Goal: Task Accomplishment & Management: Manage account settings

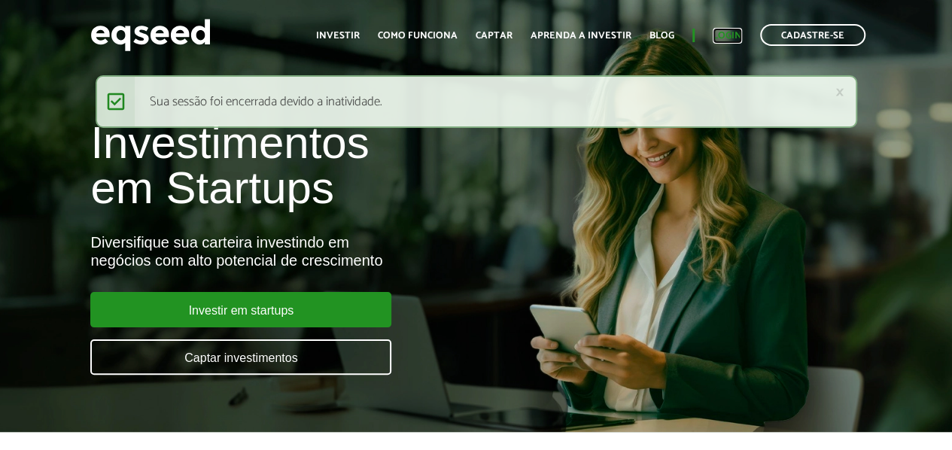
click at [719, 31] on link "Login" at bounding box center [727, 36] width 29 height 10
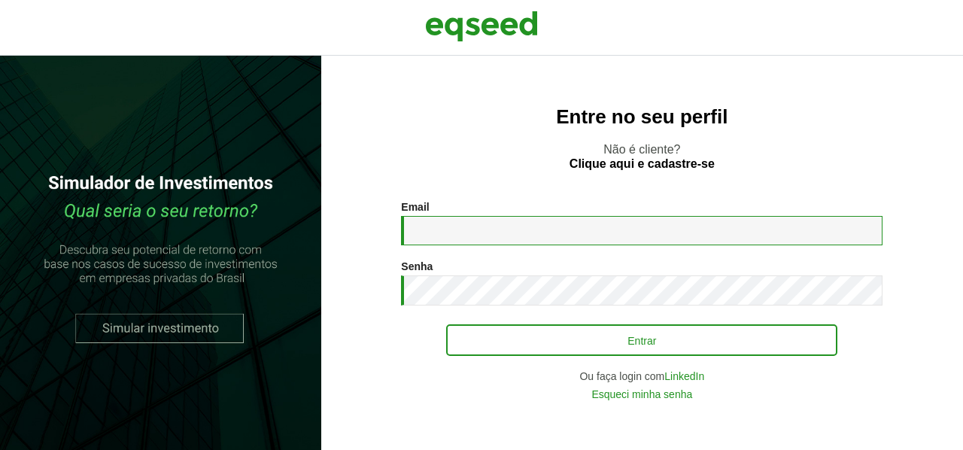
type input "**********"
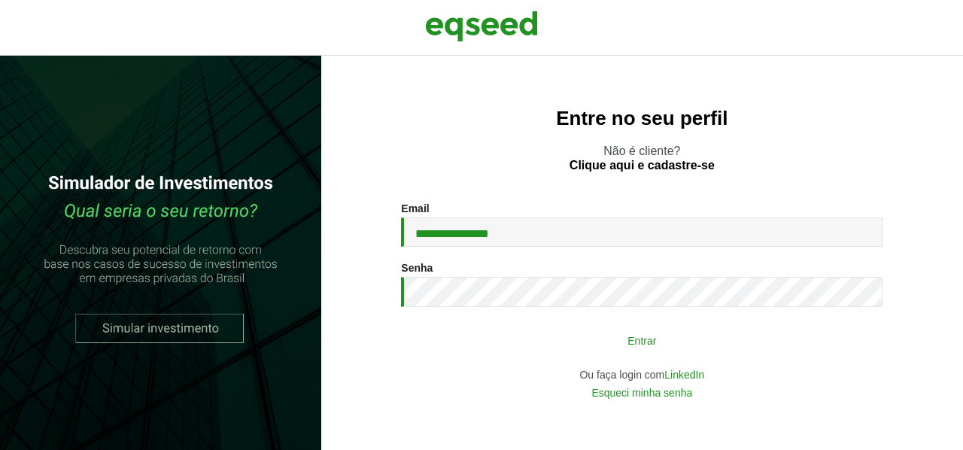
click at [648, 344] on button "Entrar" at bounding box center [641, 340] width 391 height 29
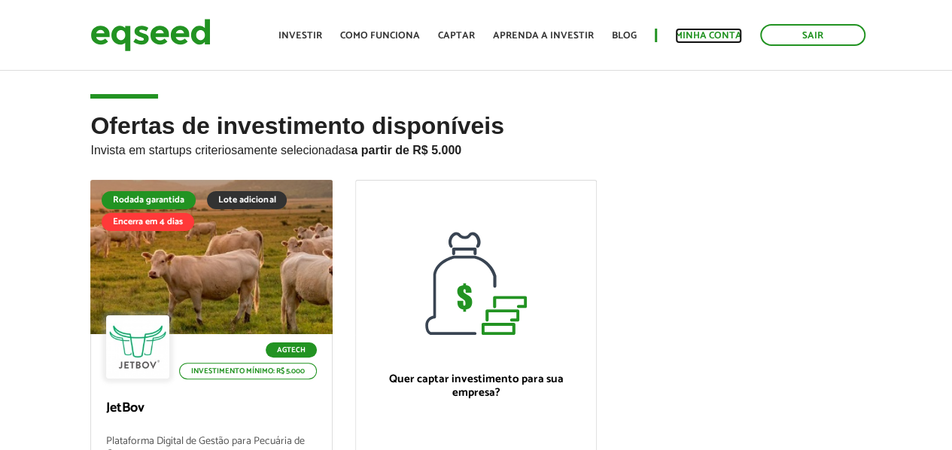
click at [712, 34] on link "Minha conta" at bounding box center [708, 36] width 67 height 10
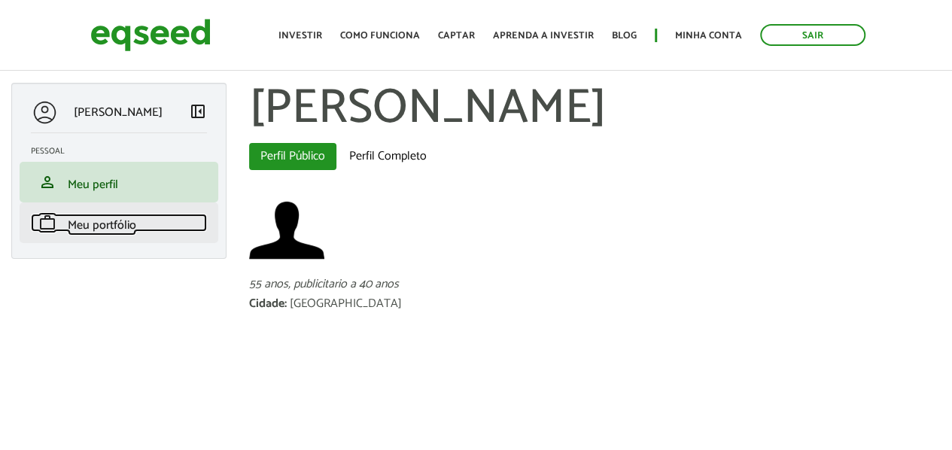
click at [118, 225] on span "Meu portfólio" at bounding box center [102, 225] width 68 height 20
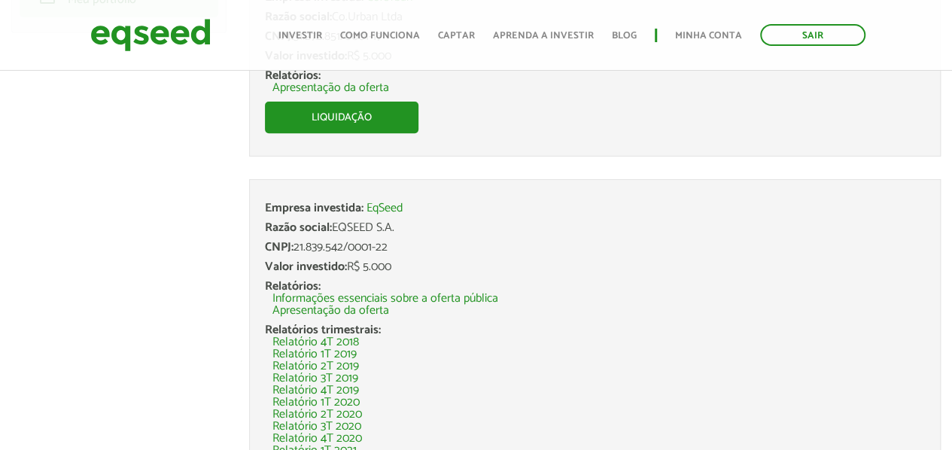
scroll to position [75, 0]
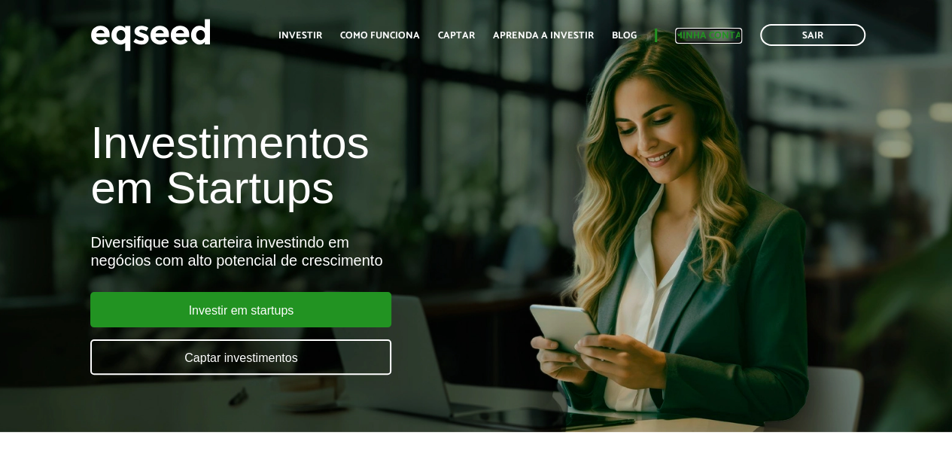
click at [725, 34] on link "Minha conta" at bounding box center [708, 36] width 67 height 10
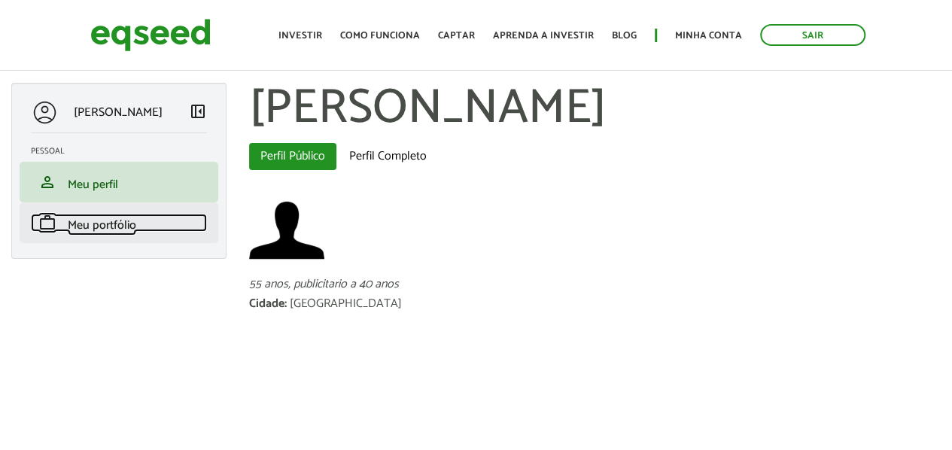
click at [126, 223] on span "Meu portfólio" at bounding box center [102, 225] width 68 height 20
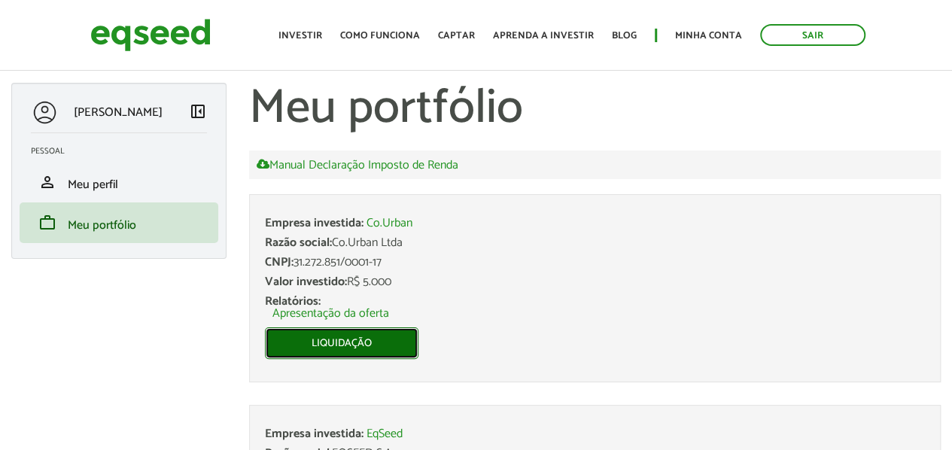
click at [369, 342] on link "Liquidação" at bounding box center [342, 343] width 154 height 32
